Goal: Task Accomplishment & Management: Manage account settings

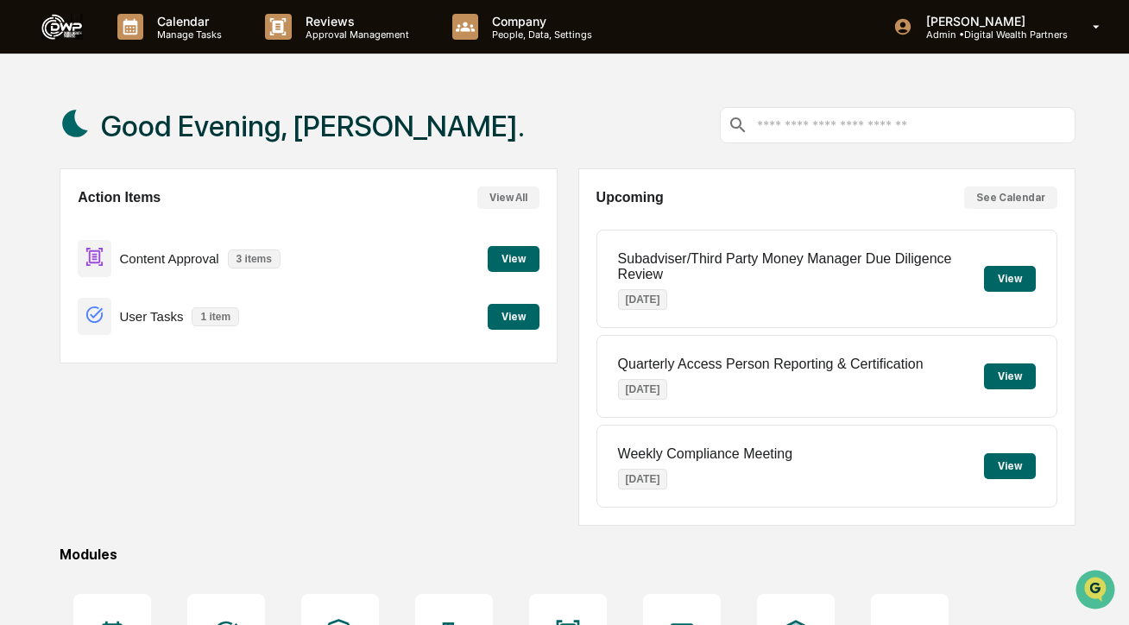
click at [514, 308] on button "View" at bounding box center [514, 317] width 52 height 26
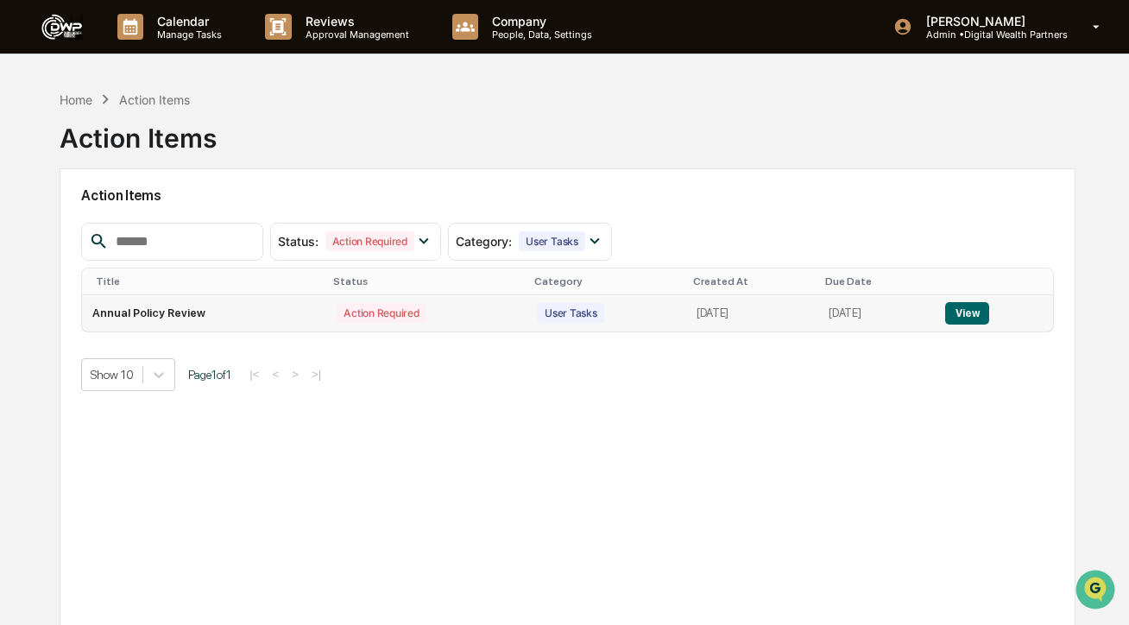
click at [399, 309] on td "Action Required" at bounding box center [426, 313] width 201 height 36
click at [986, 317] on button "View" at bounding box center [967, 313] width 44 height 22
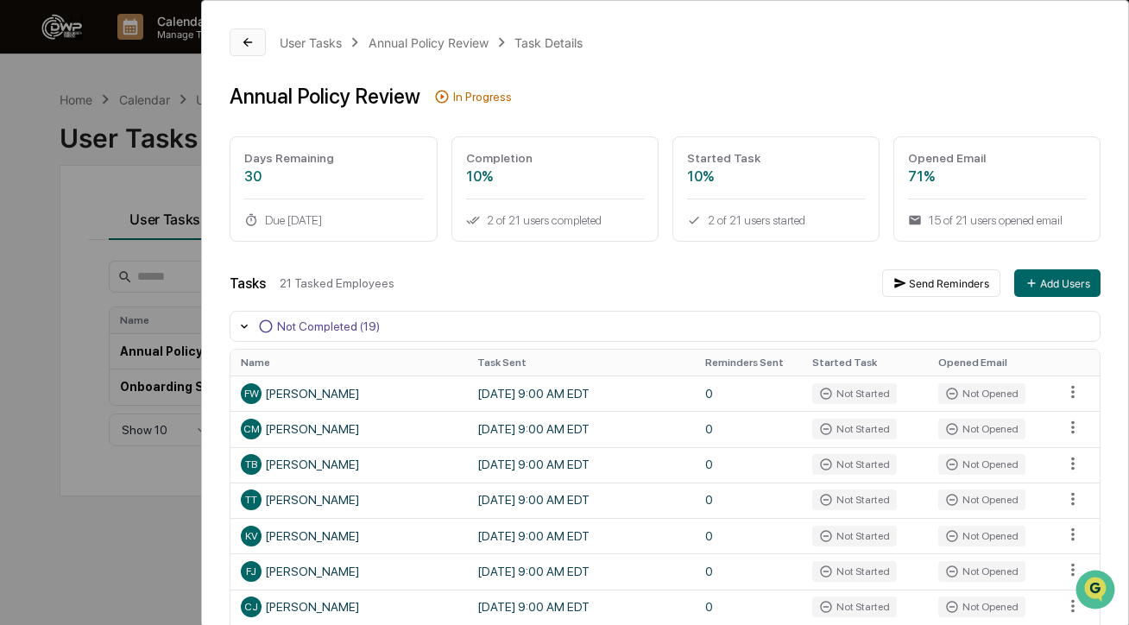
click at [244, 47] on icon at bounding box center [248, 42] width 14 height 14
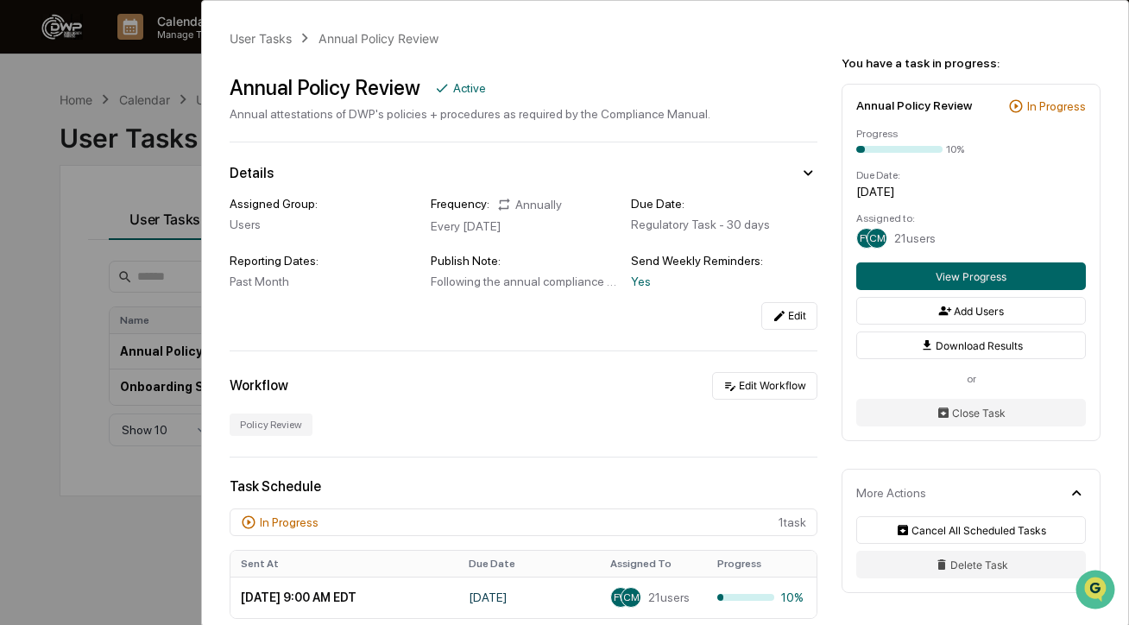
click at [163, 110] on div "User Tasks Annual Policy Review Annual Policy Review Active Annual attestations…" at bounding box center [564, 312] width 1129 height 625
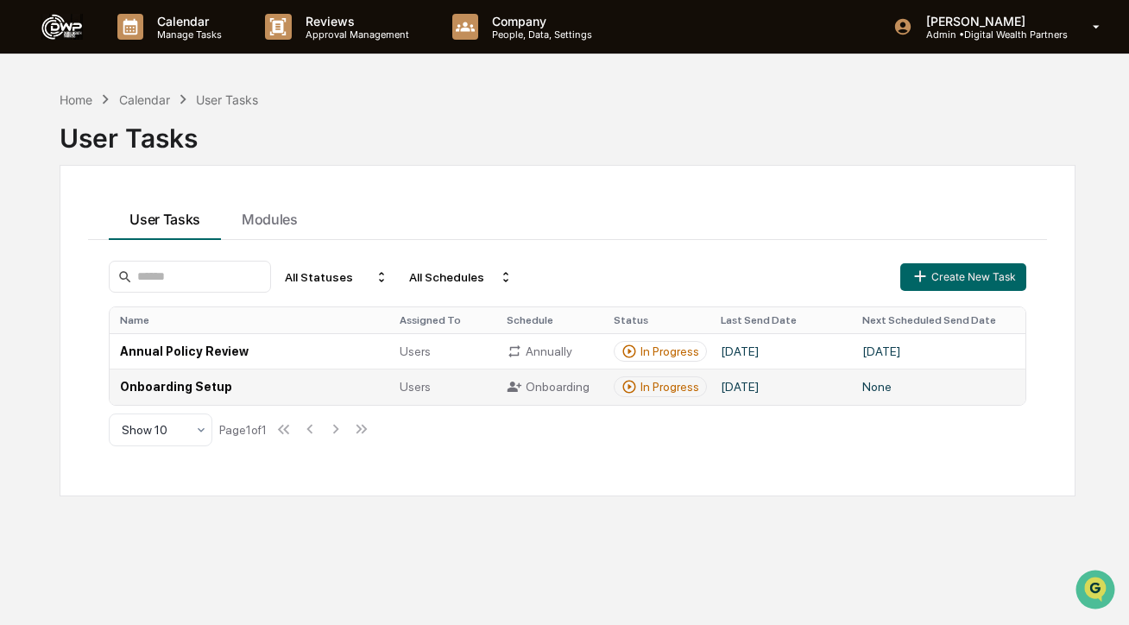
click at [255, 391] on td "Onboarding Setup" at bounding box center [250, 386] width 280 height 35
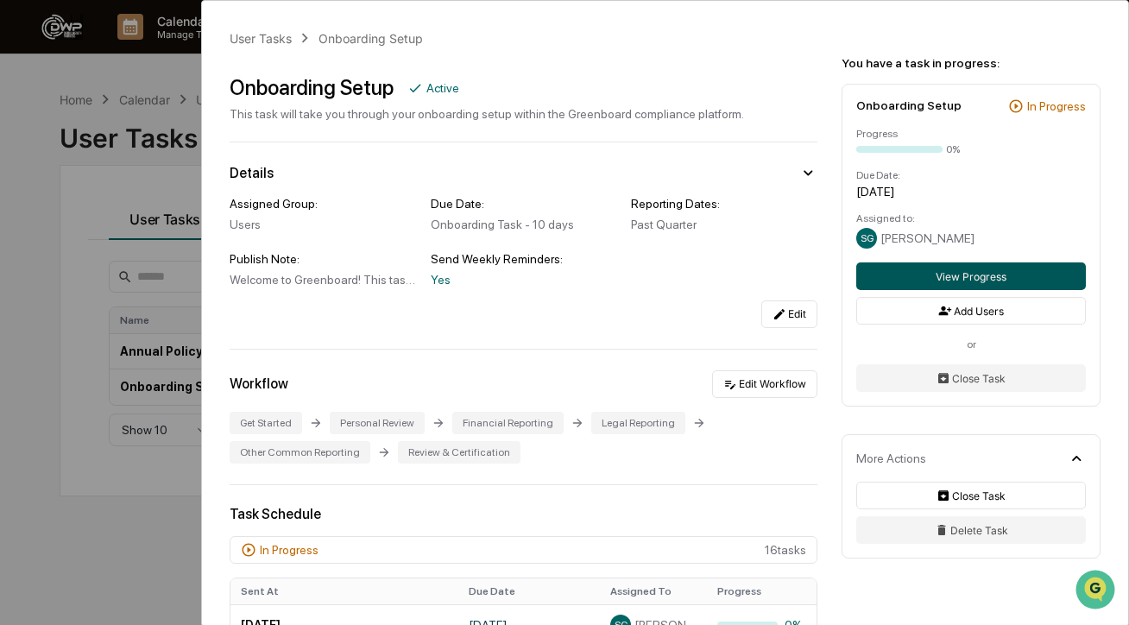
click at [912, 280] on button "View Progress" at bounding box center [971, 276] width 230 height 28
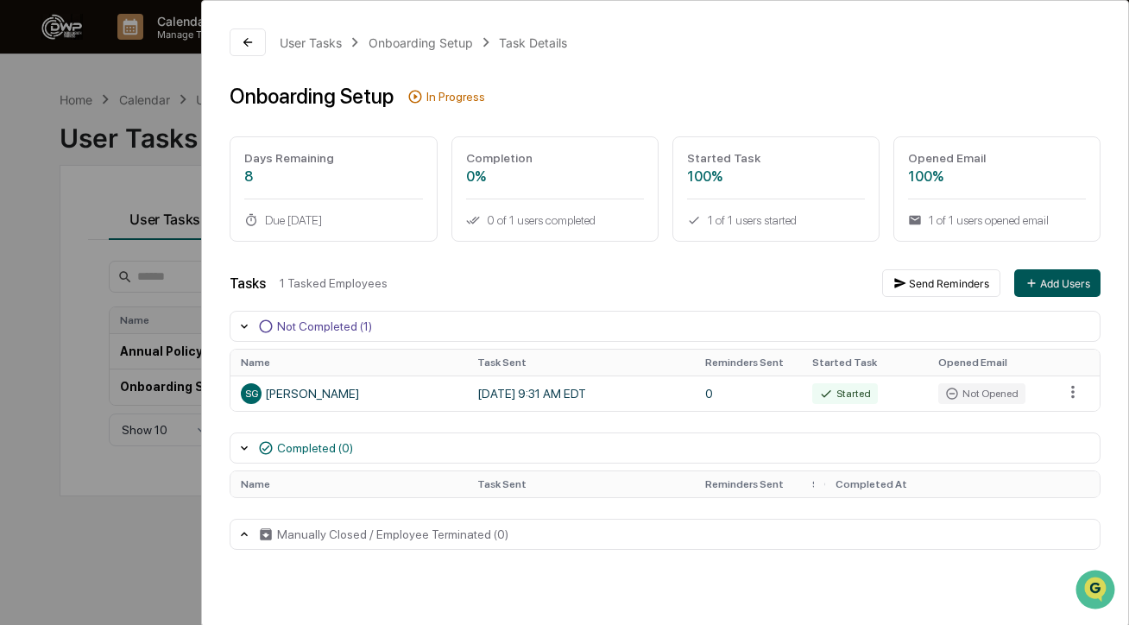
click at [1057, 290] on button "Add Users" at bounding box center [1057, 283] width 86 height 28
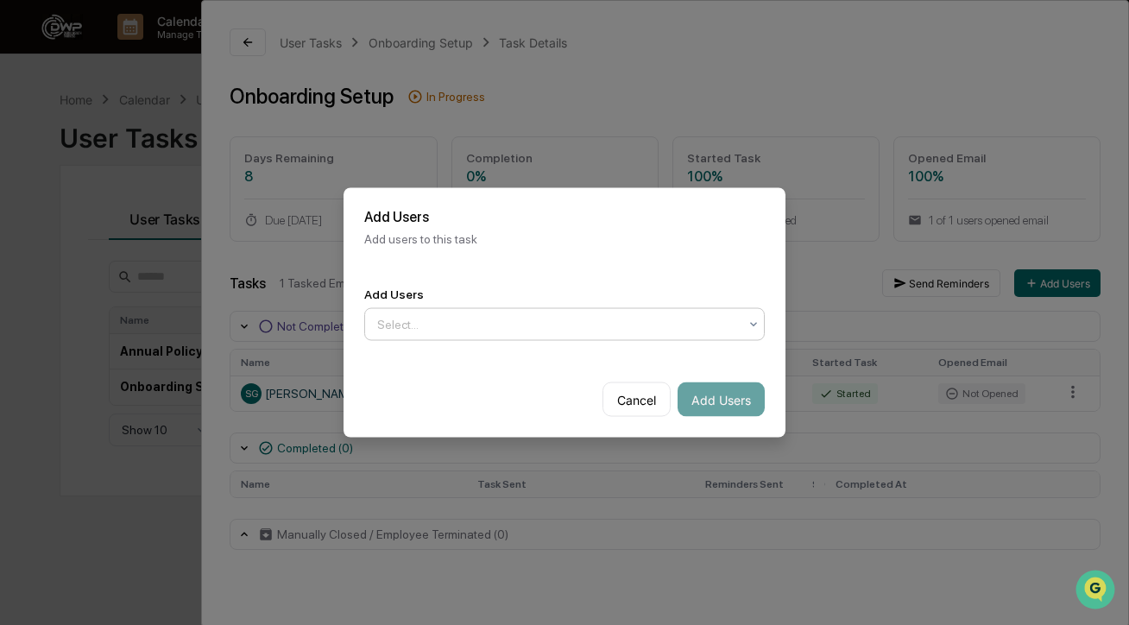
click at [629, 328] on div at bounding box center [557, 324] width 361 height 17
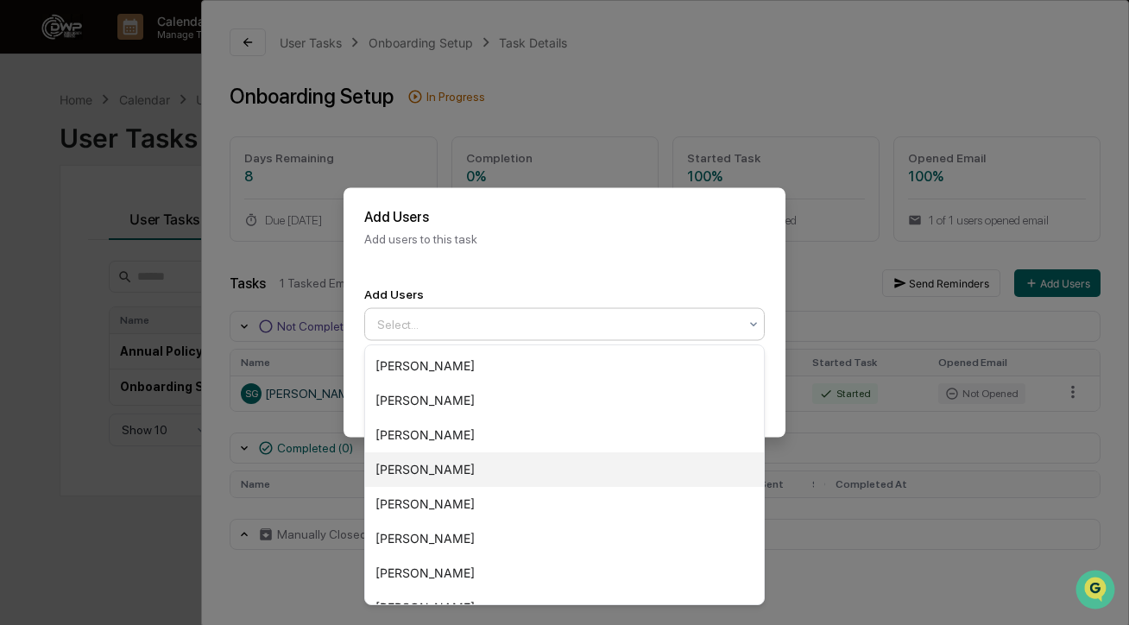
click at [554, 465] on div "[PERSON_NAME]" at bounding box center [564, 469] width 399 height 35
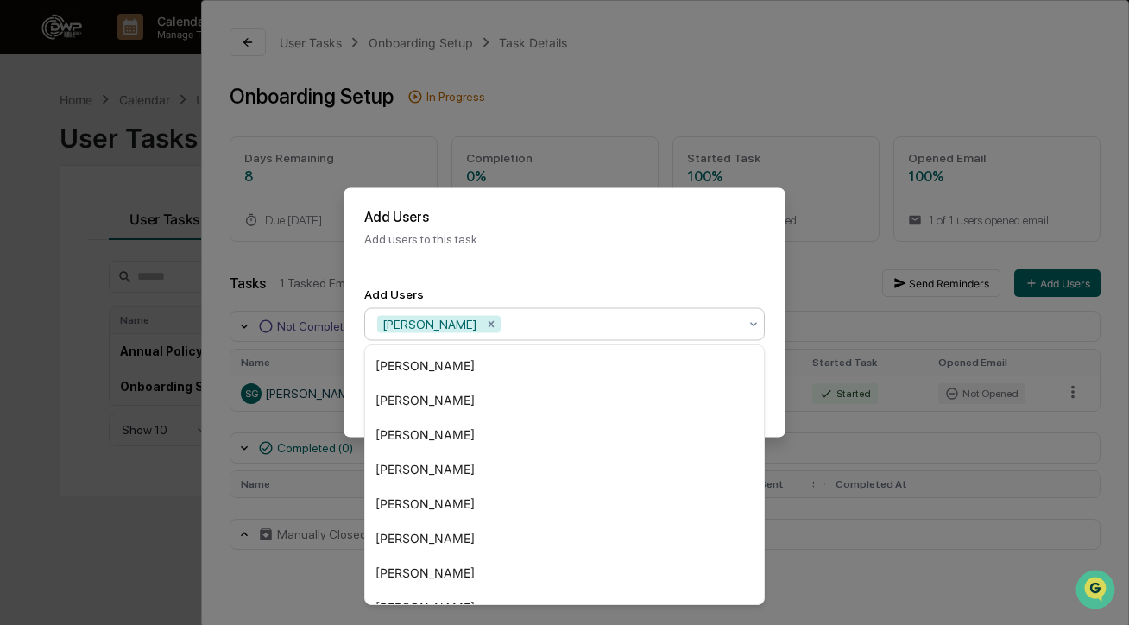
click at [610, 234] on p "Add users to this task" at bounding box center [564, 239] width 400 height 14
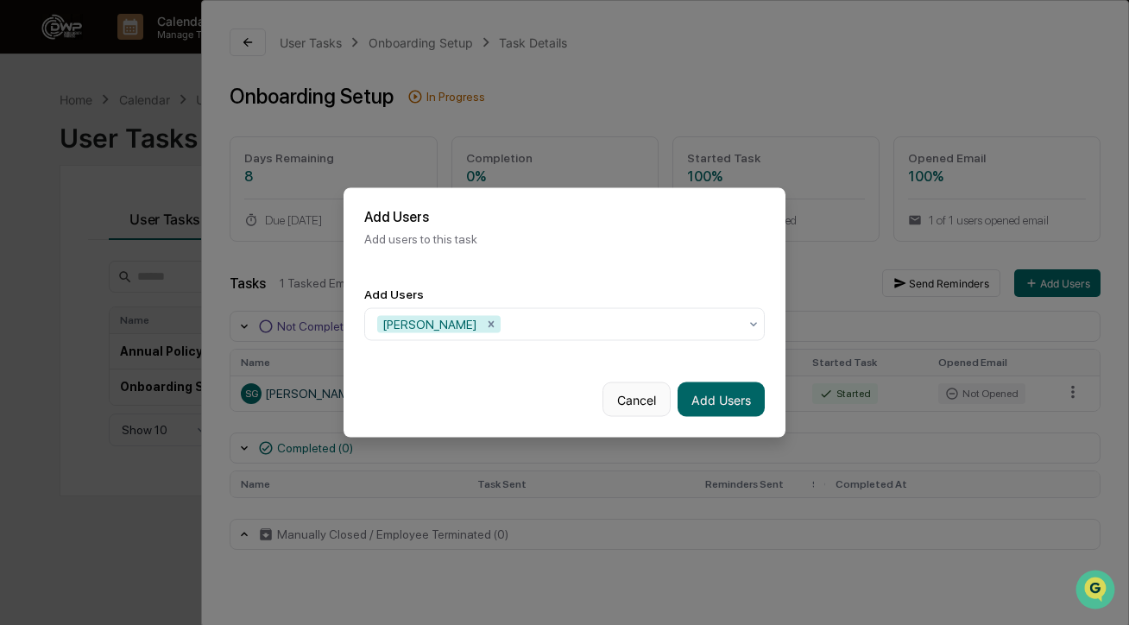
click at [637, 394] on button "Cancel" at bounding box center [636, 399] width 68 height 35
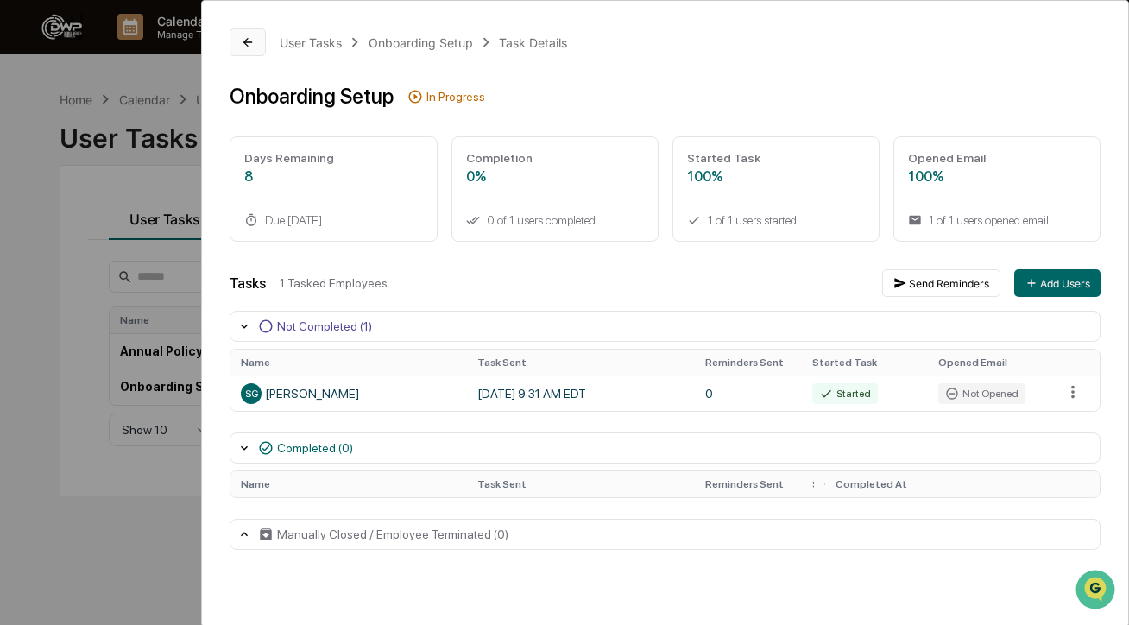
click at [252, 39] on icon at bounding box center [248, 42] width 14 height 14
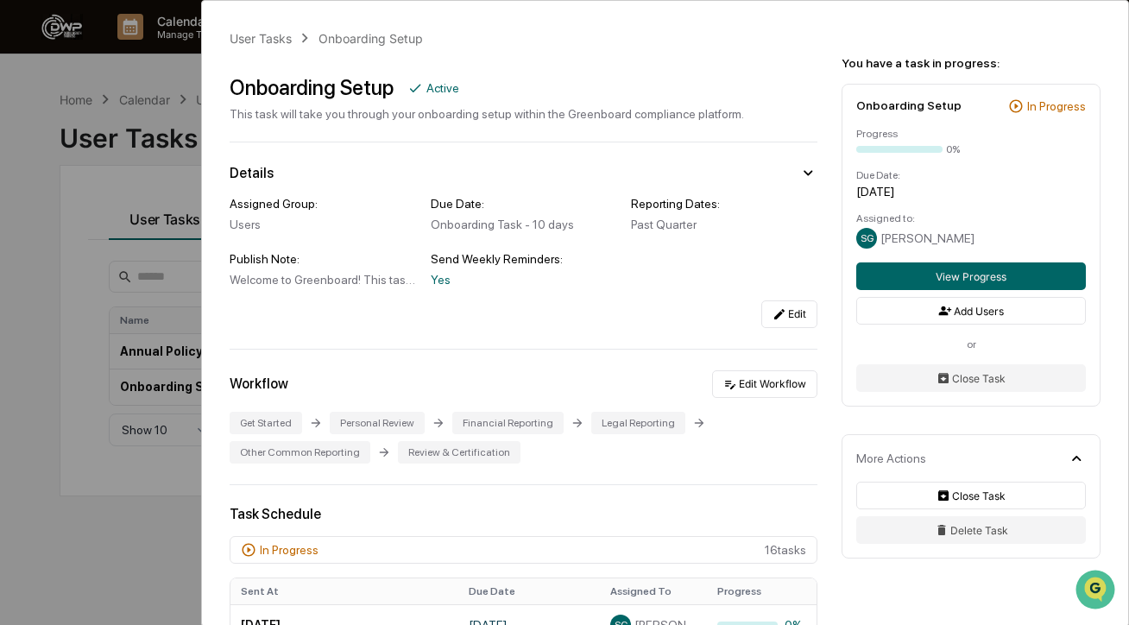
click at [165, 58] on div "User Tasks Onboarding Setup Onboarding Setup Active This task will take you thr…" at bounding box center [564, 312] width 1129 height 625
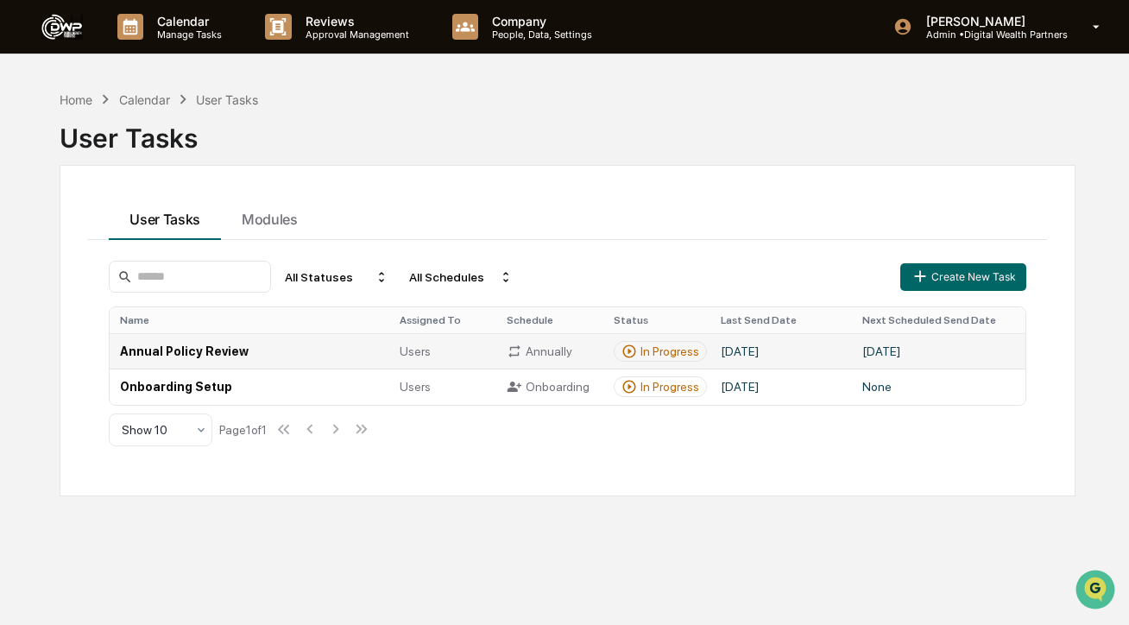
click at [291, 351] on td "Annual Policy Review" at bounding box center [250, 350] width 280 height 35
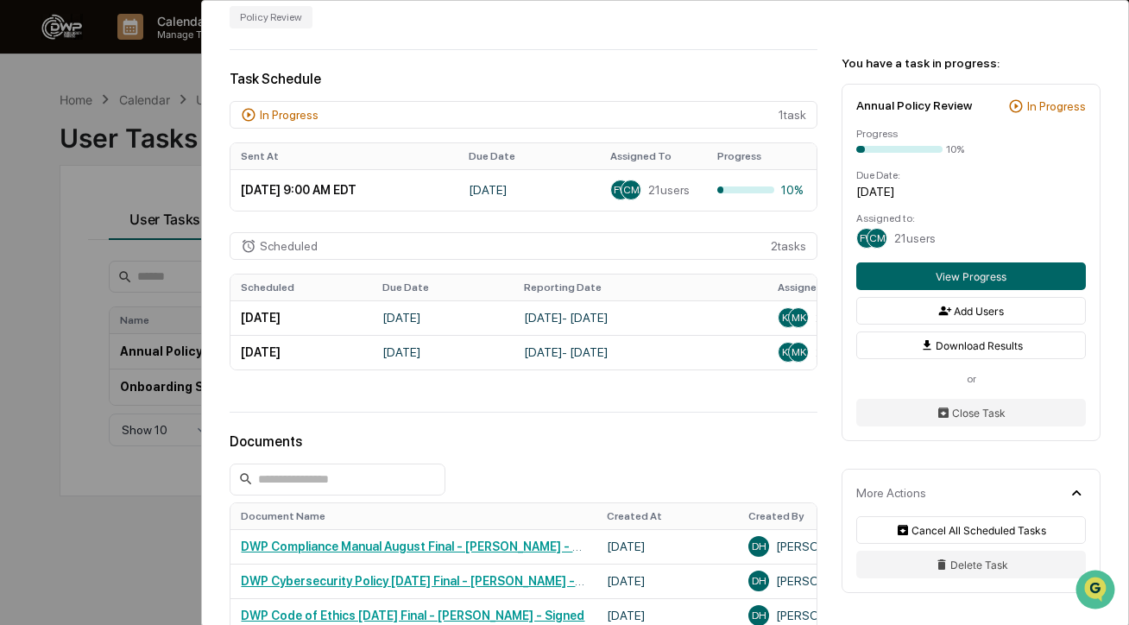
scroll to position [386, 0]
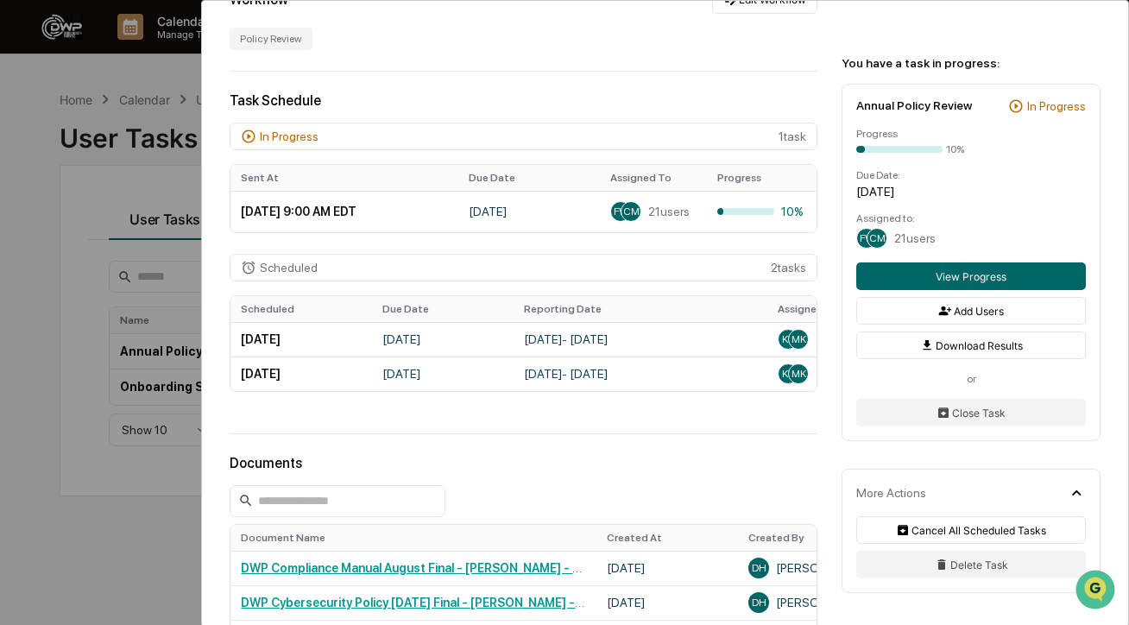
click at [47, 291] on div "User Tasks Annual Policy Review Annual Policy Review Active Annual attestations…" at bounding box center [564, 312] width 1129 height 625
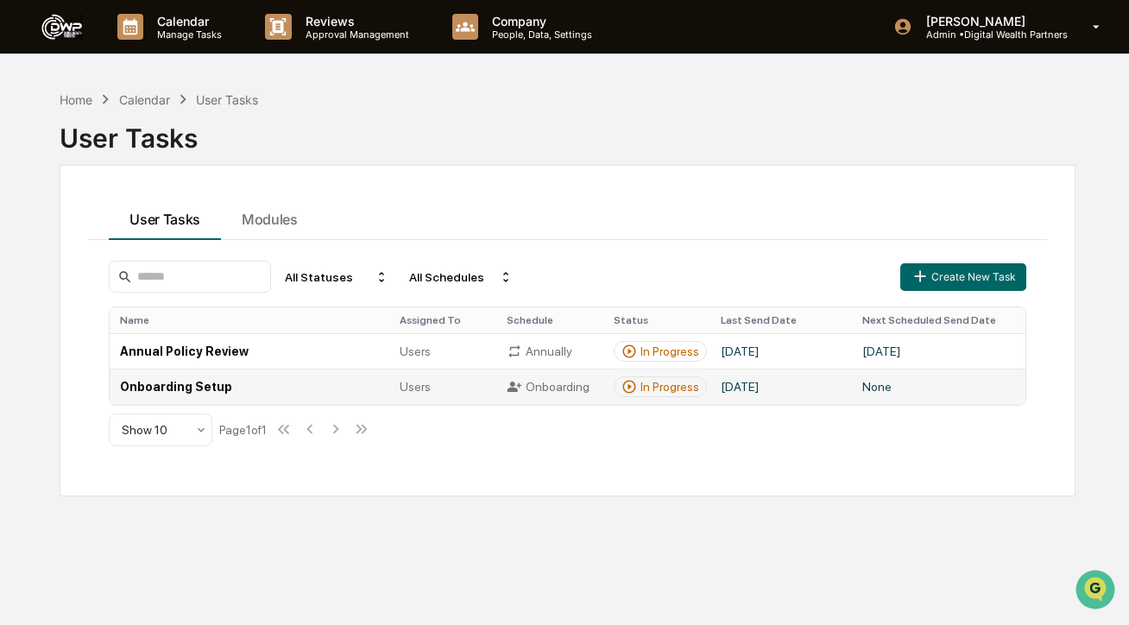
click at [263, 384] on td "Onboarding Setup" at bounding box center [250, 386] width 280 height 35
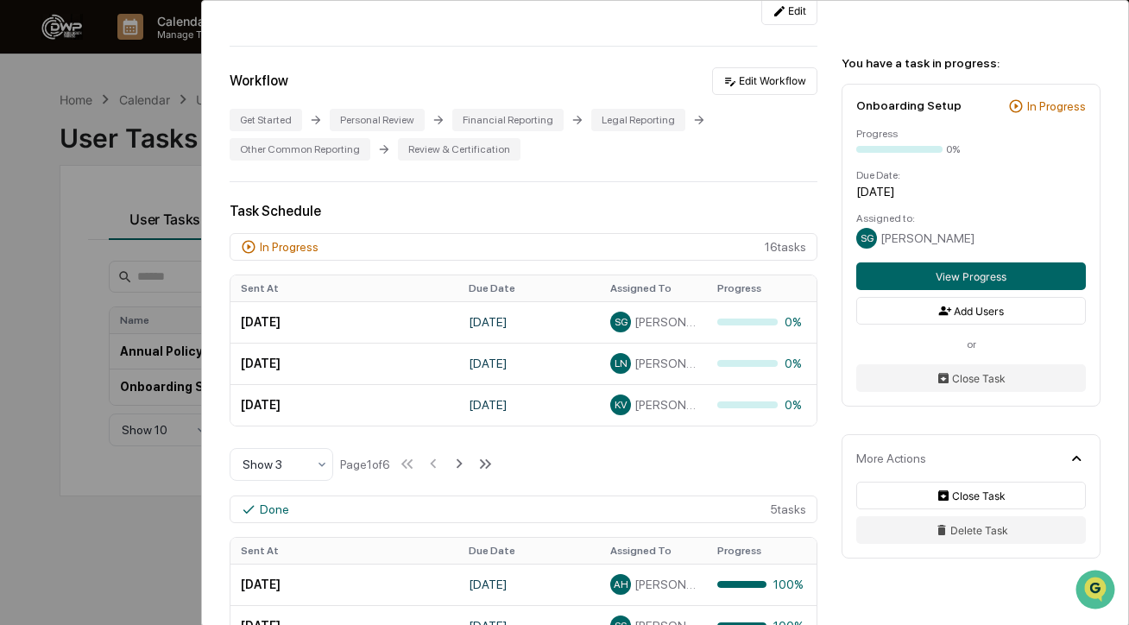
scroll to position [319, 0]
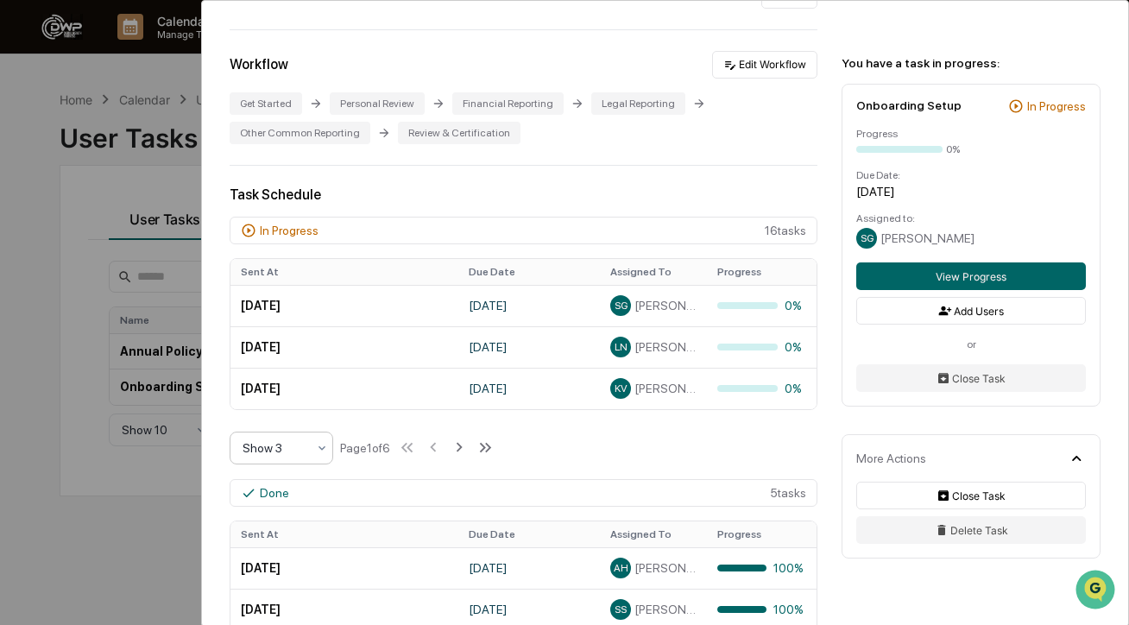
click at [274, 453] on div at bounding box center [275, 447] width 64 height 17
click at [299, 563] on div "Show 10" at bounding box center [281, 559] width 102 height 35
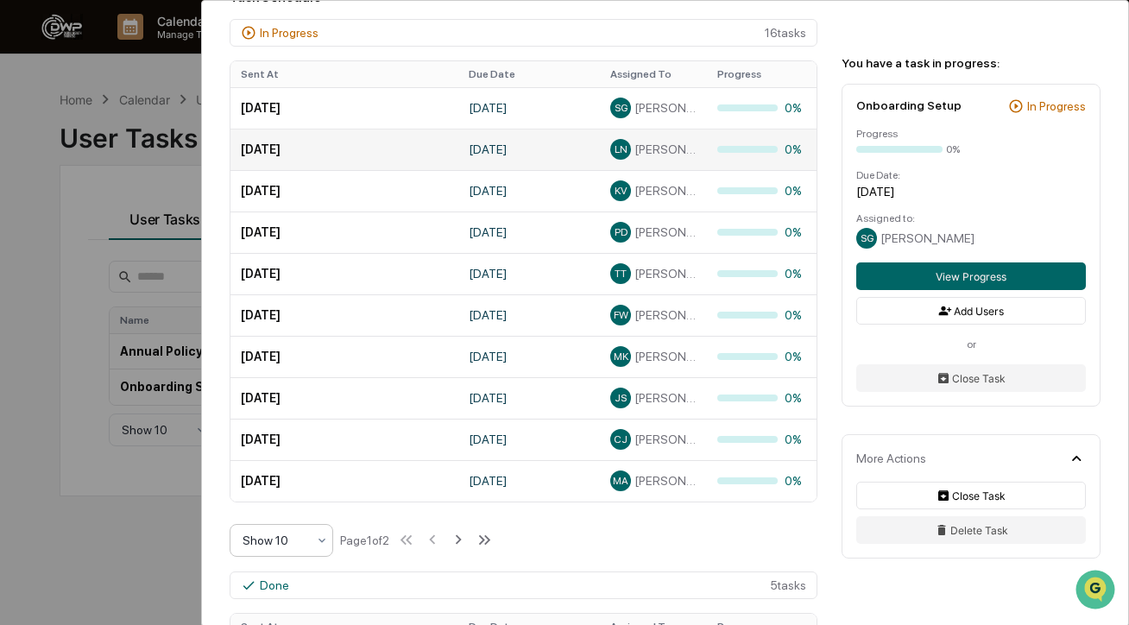
scroll to position [523, 0]
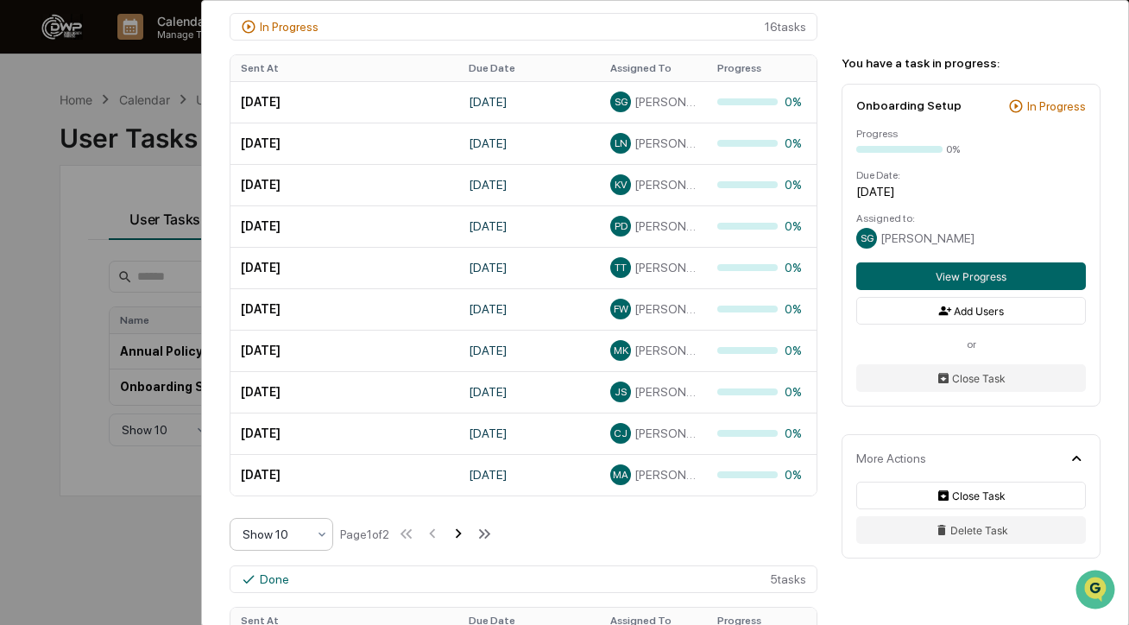
click at [468, 535] on icon at bounding box center [458, 533] width 19 height 19
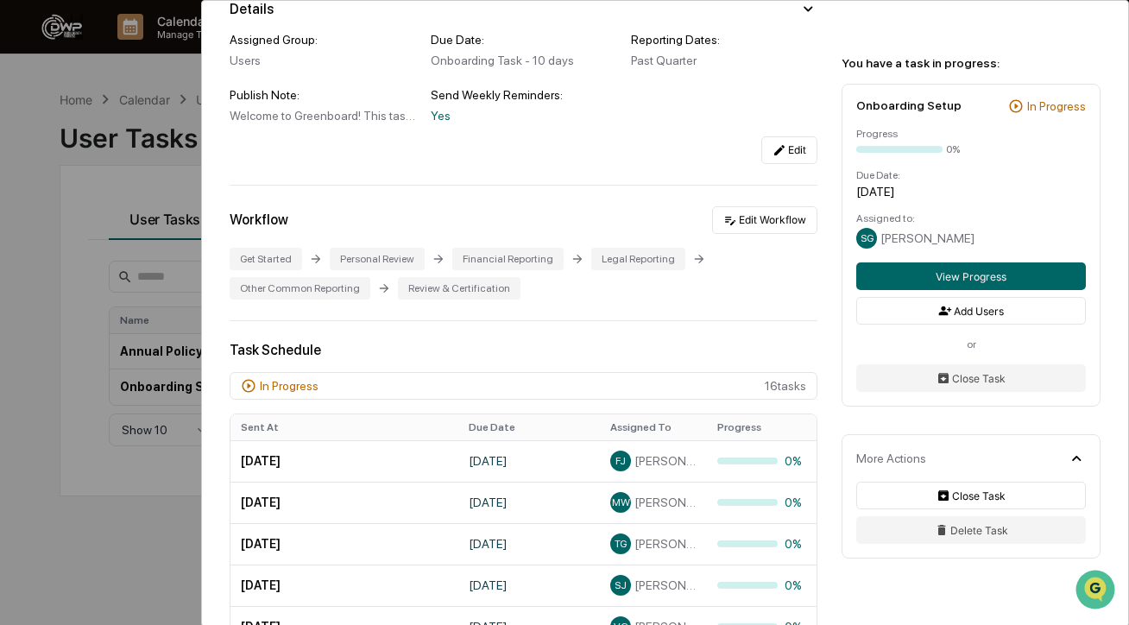
scroll to position [0, 0]
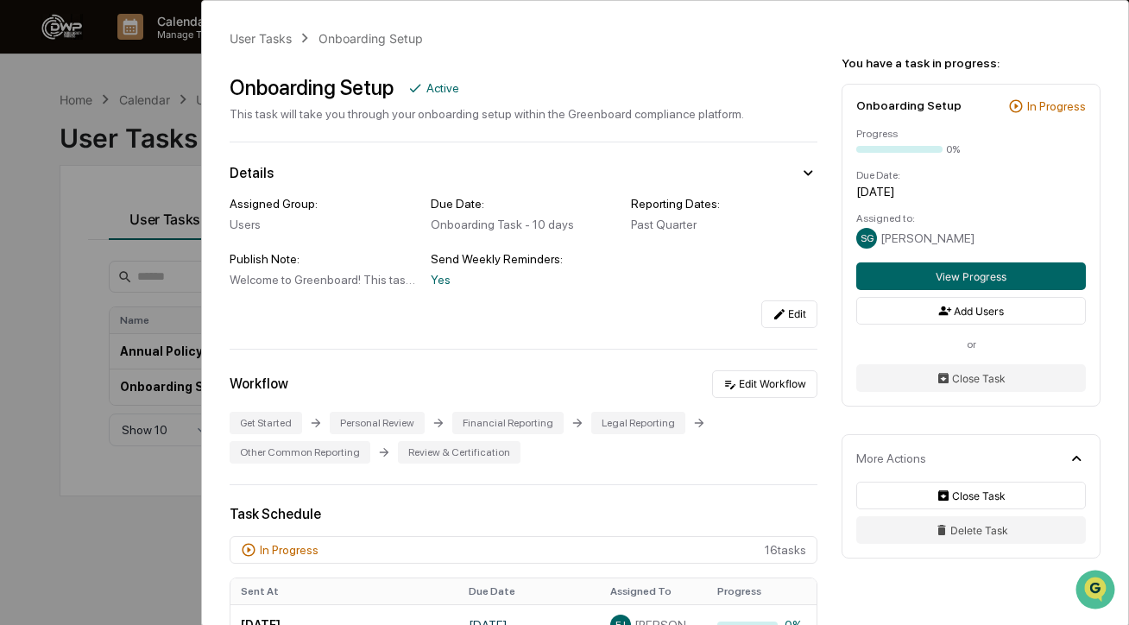
click at [95, 222] on div "User Tasks Onboarding Setup Onboarding Setup Active This task will take you thr…" at bounding box center [564, 312] width 1129 height 625
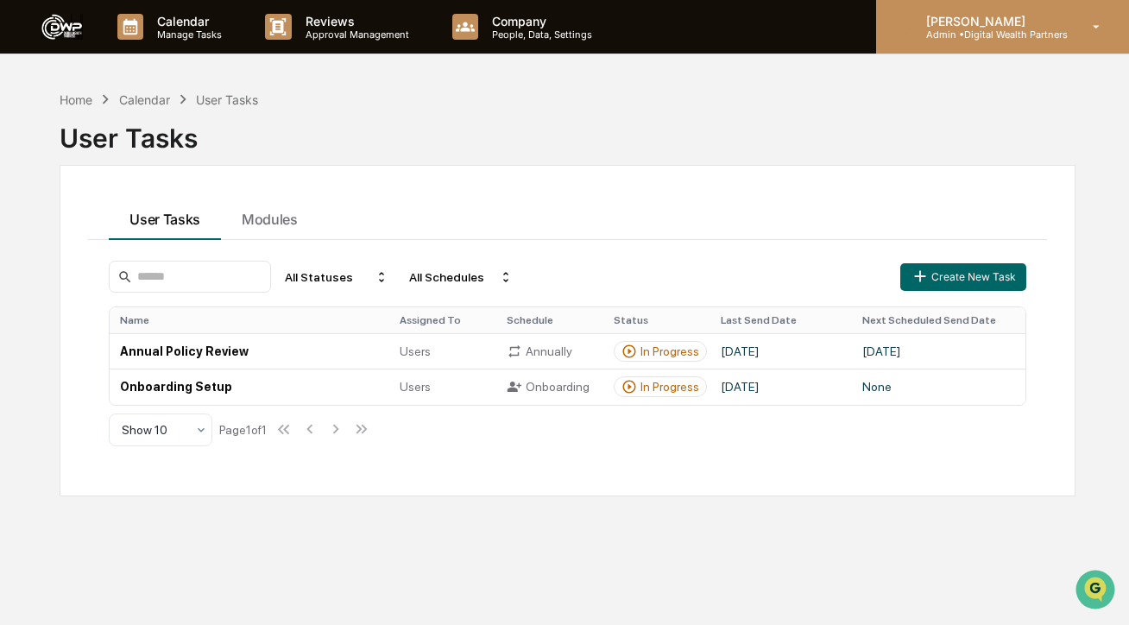
click at [931, 35] on p "Admin • Digital Wealth Partners" at bounding box center [989, 34] width 155 height 12
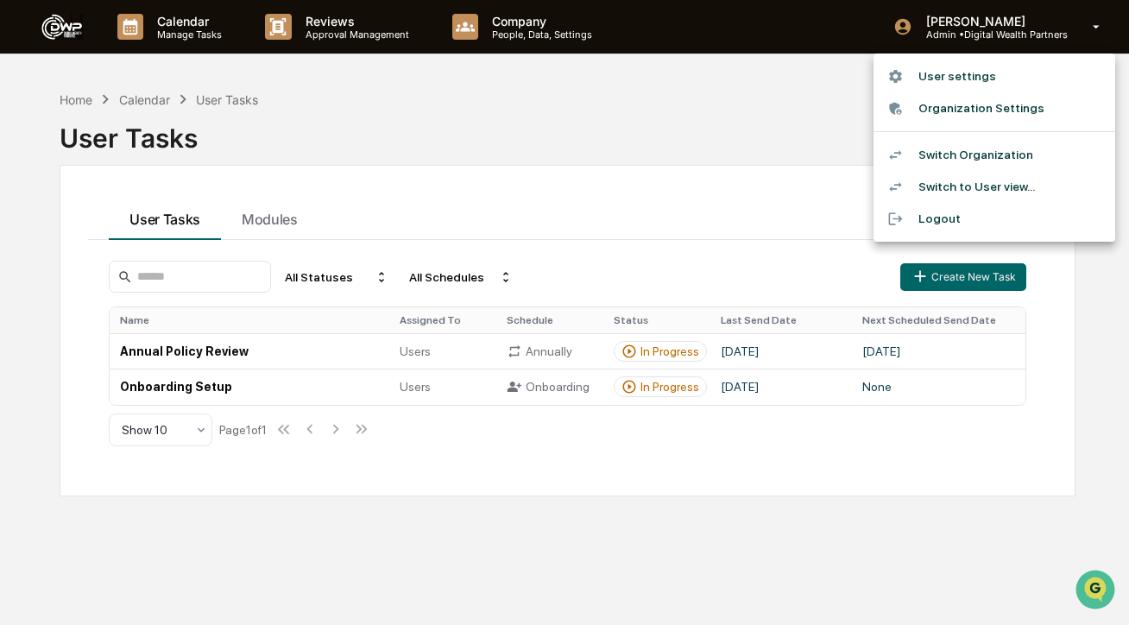
click at [726, 113] on div at bounding box center [564, 312] width 1129 height 625
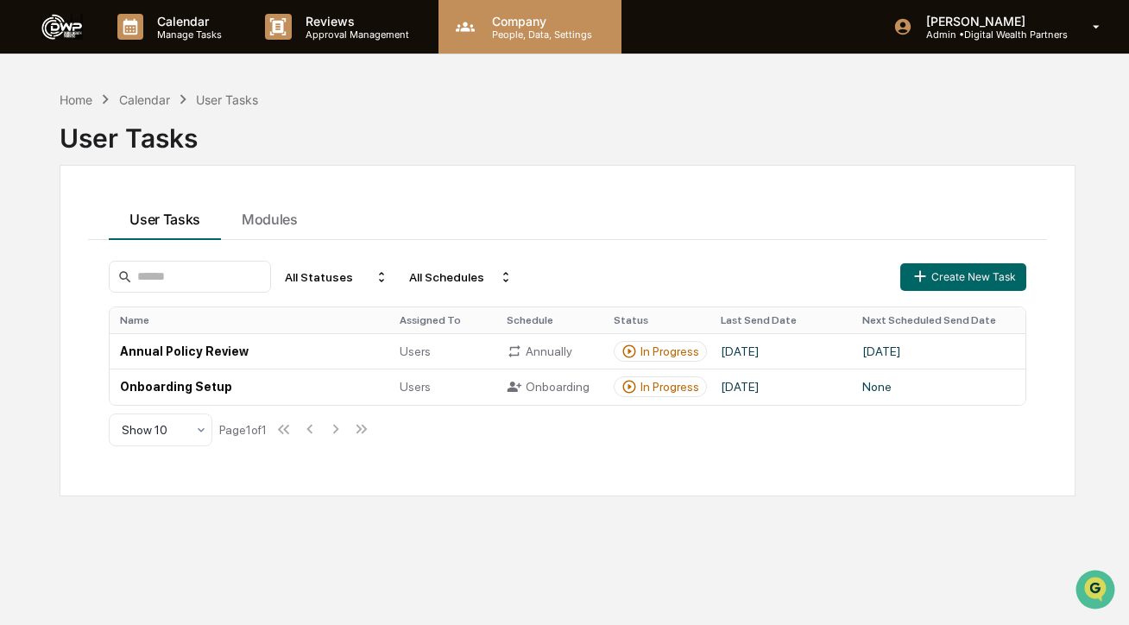
click at [520, 29] on p "People, Data, Settings" at bounding box center [539, 34] width 123 height 12
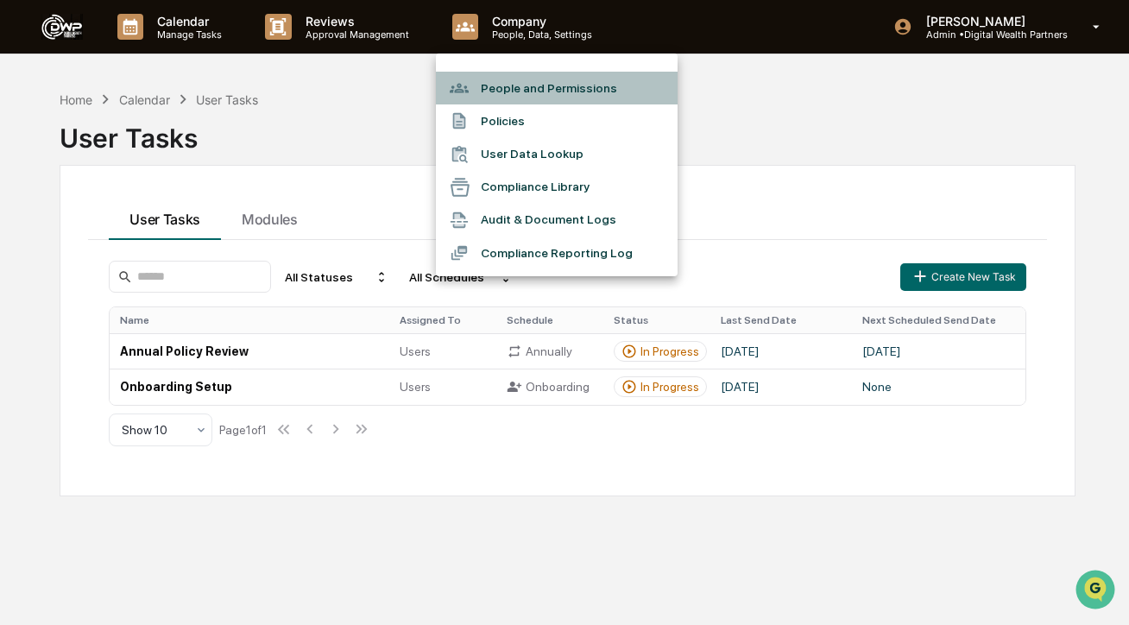
click at [503, 88] on li "People and Permissions" at bounding box center [557, 88] width 242 height 33
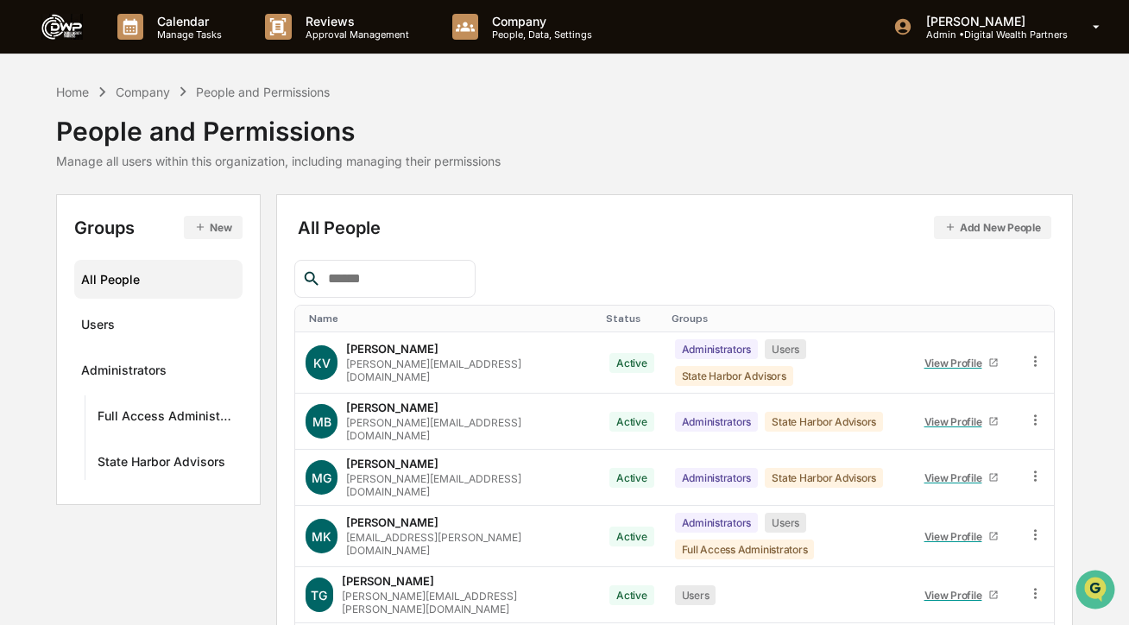
click at [72, 37] on img at bounding box center [61, 27] width 41 height 27
